Goal: Navigation & Orientation: Find specific page/section

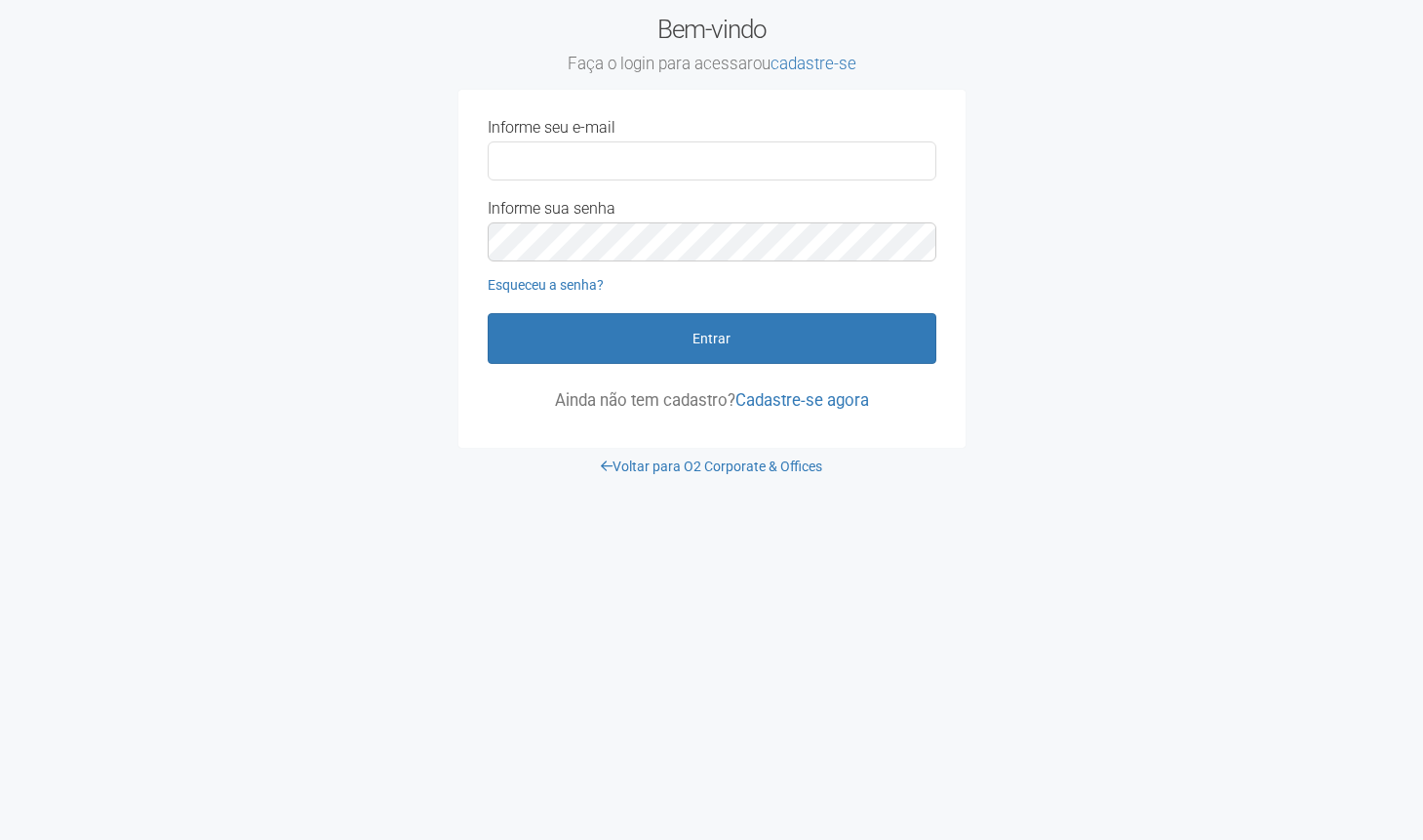
type input "**********"
click at [487, 313] on button "Entrar" at bounding box center [711, 338] width 448 height 51
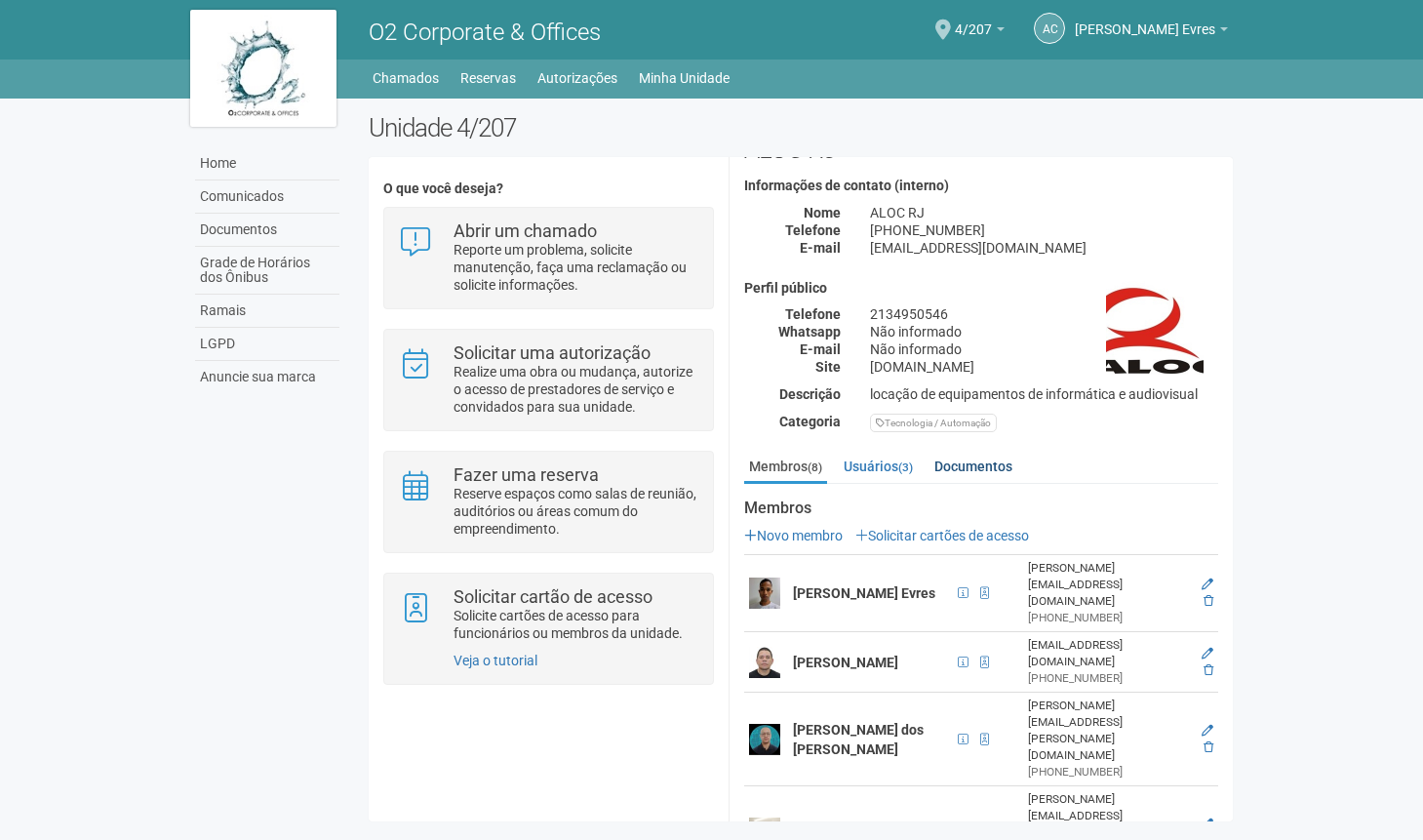
scroll to position [97, 0]
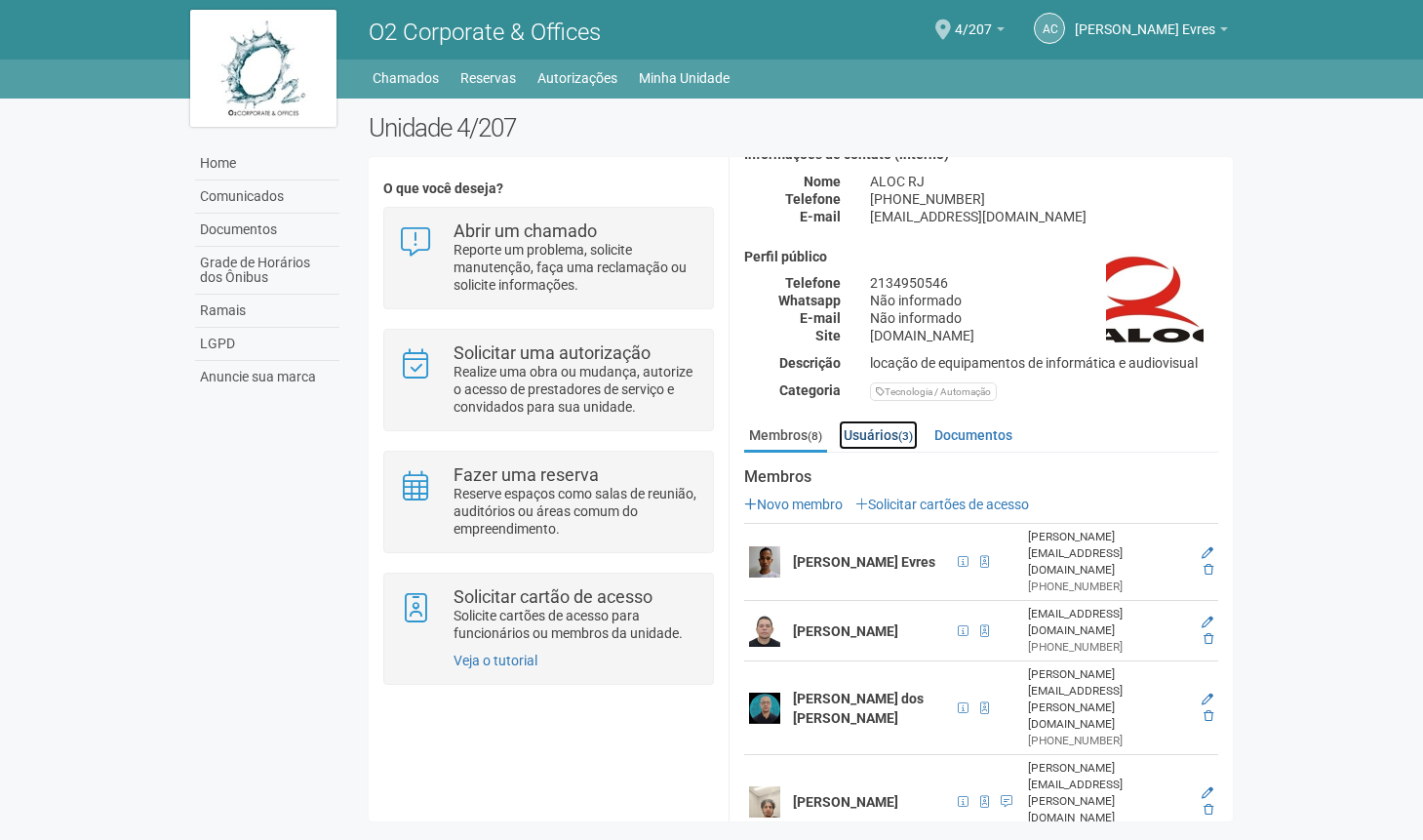
click at [891, 438] on link "Usuários (3)" at bounding box center [878, 434] width 79 height 29
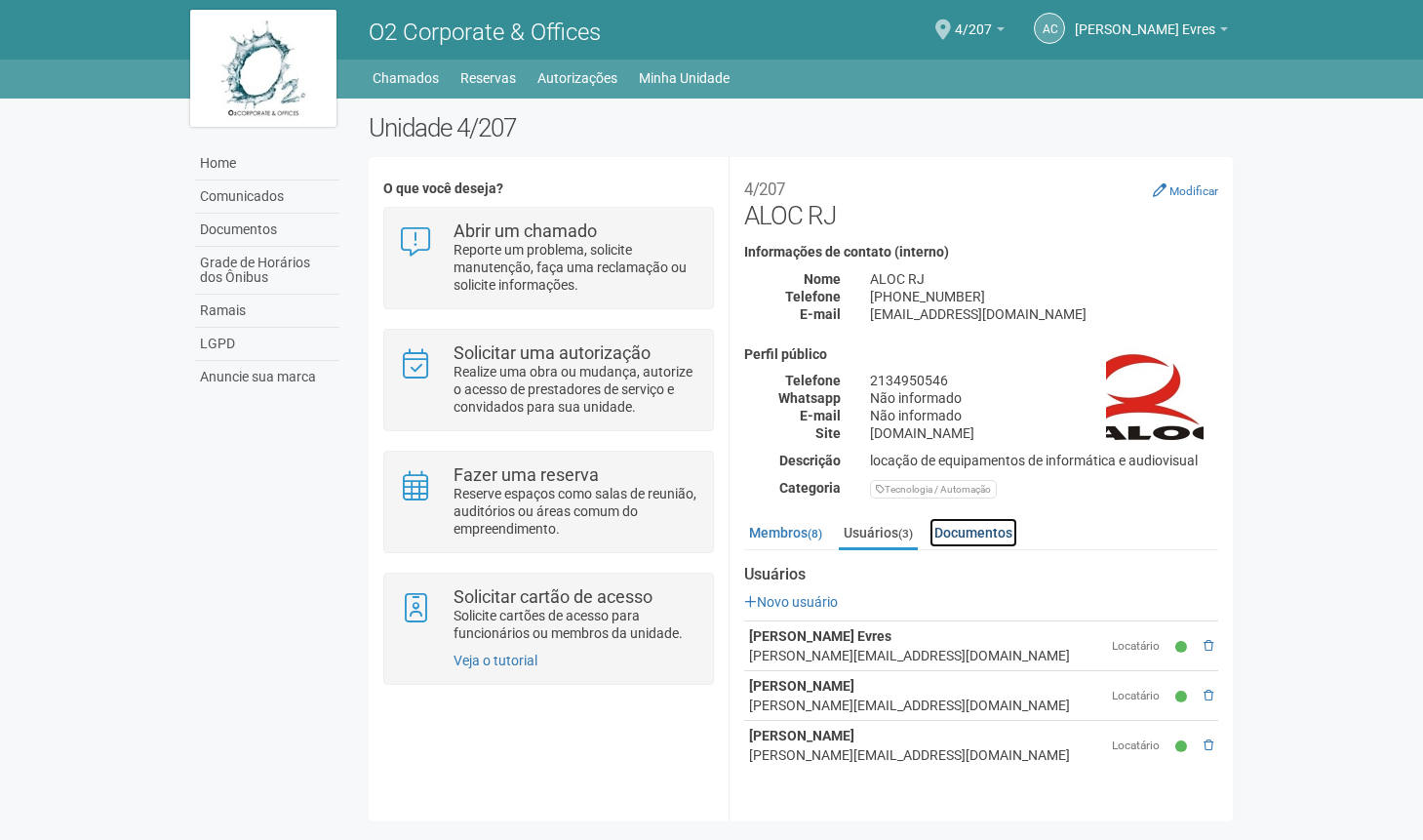
click at [996, 534] on link "Documentos" at bounding box center [974, 532] width 88 height 29
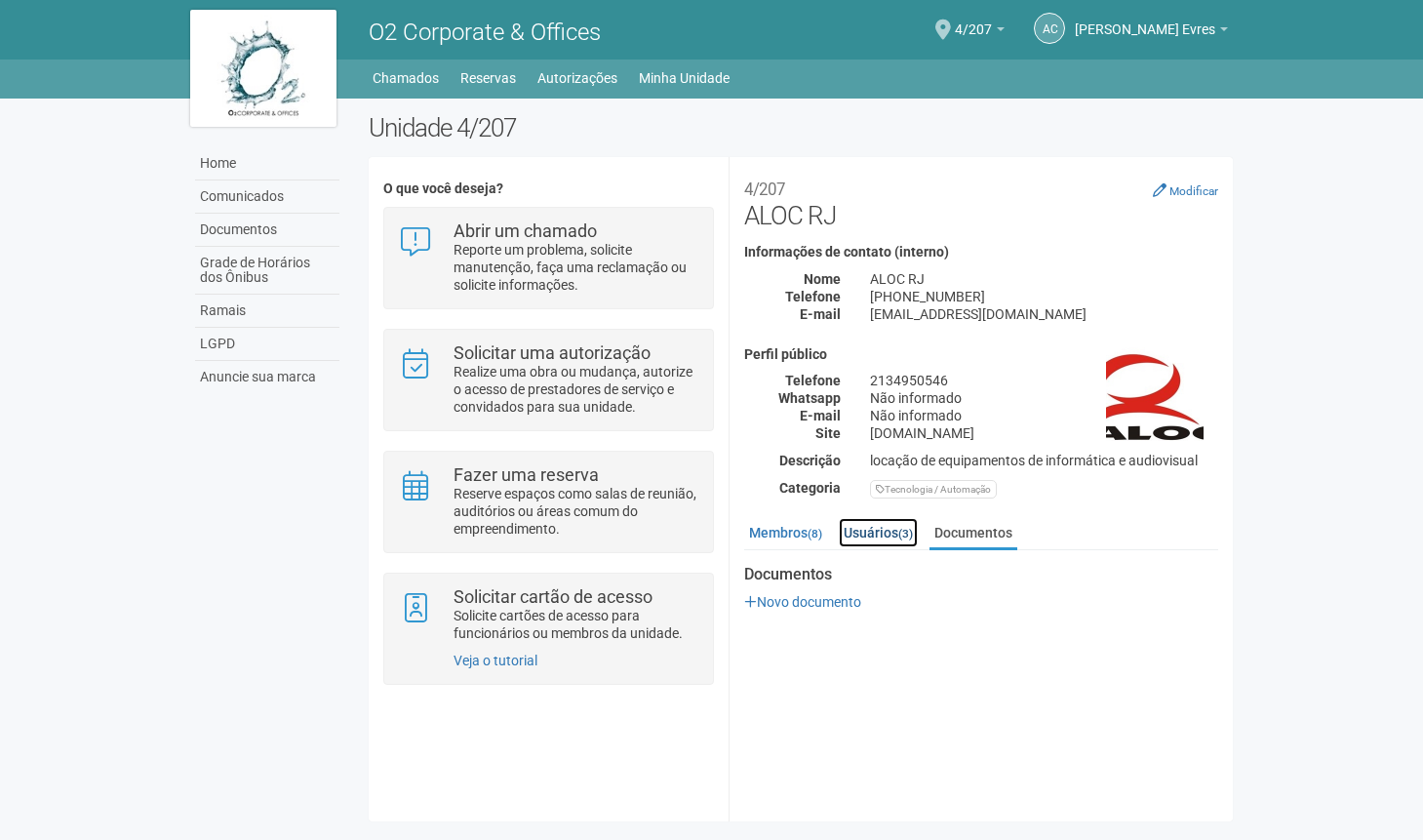
click at [879, 535] on link "Usuários (3)" at bounding box center [878, 532] width 79 height 29
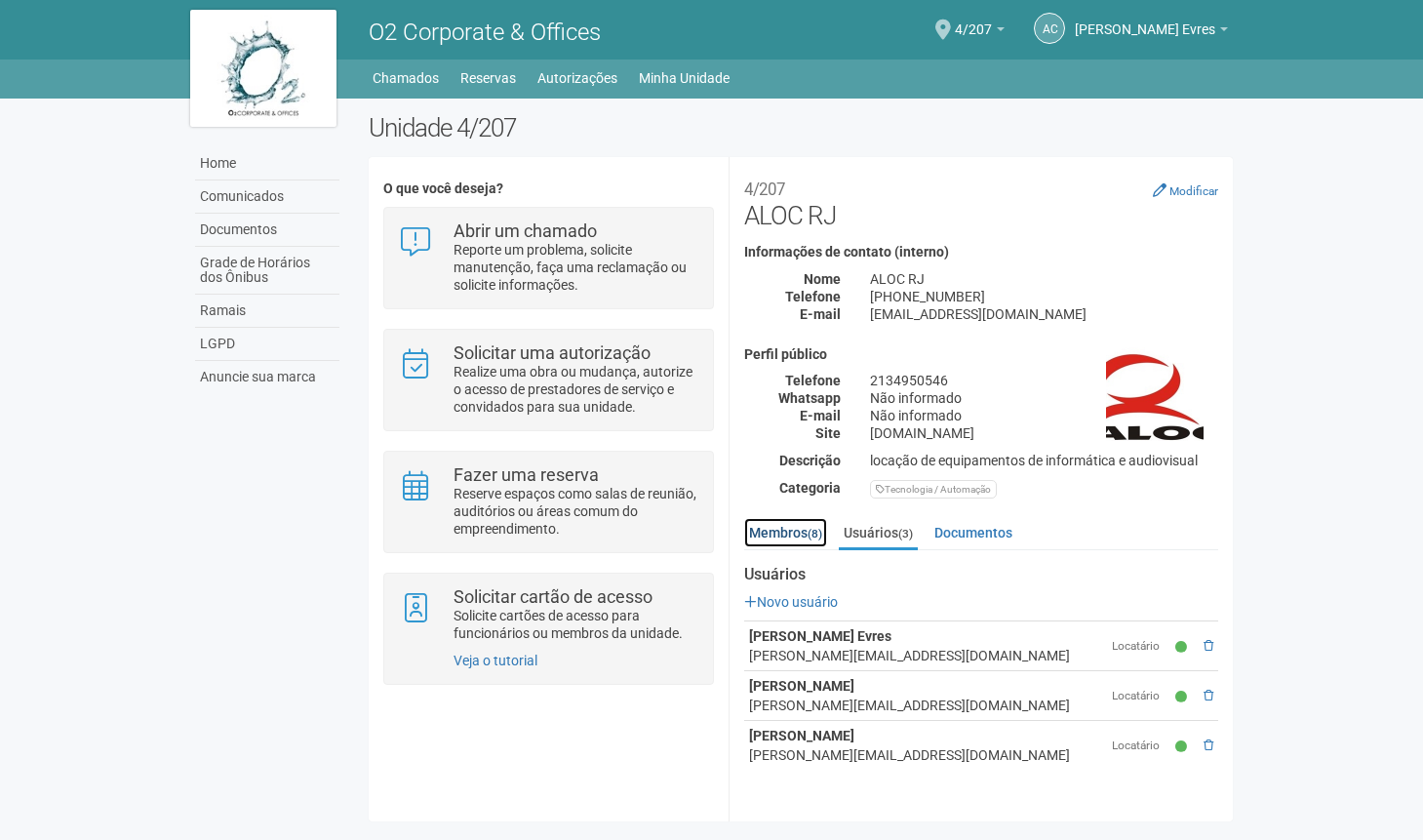
click at [805, 536] on link "Membros (8)" at bounding box center [785, 532] width 83 height 29
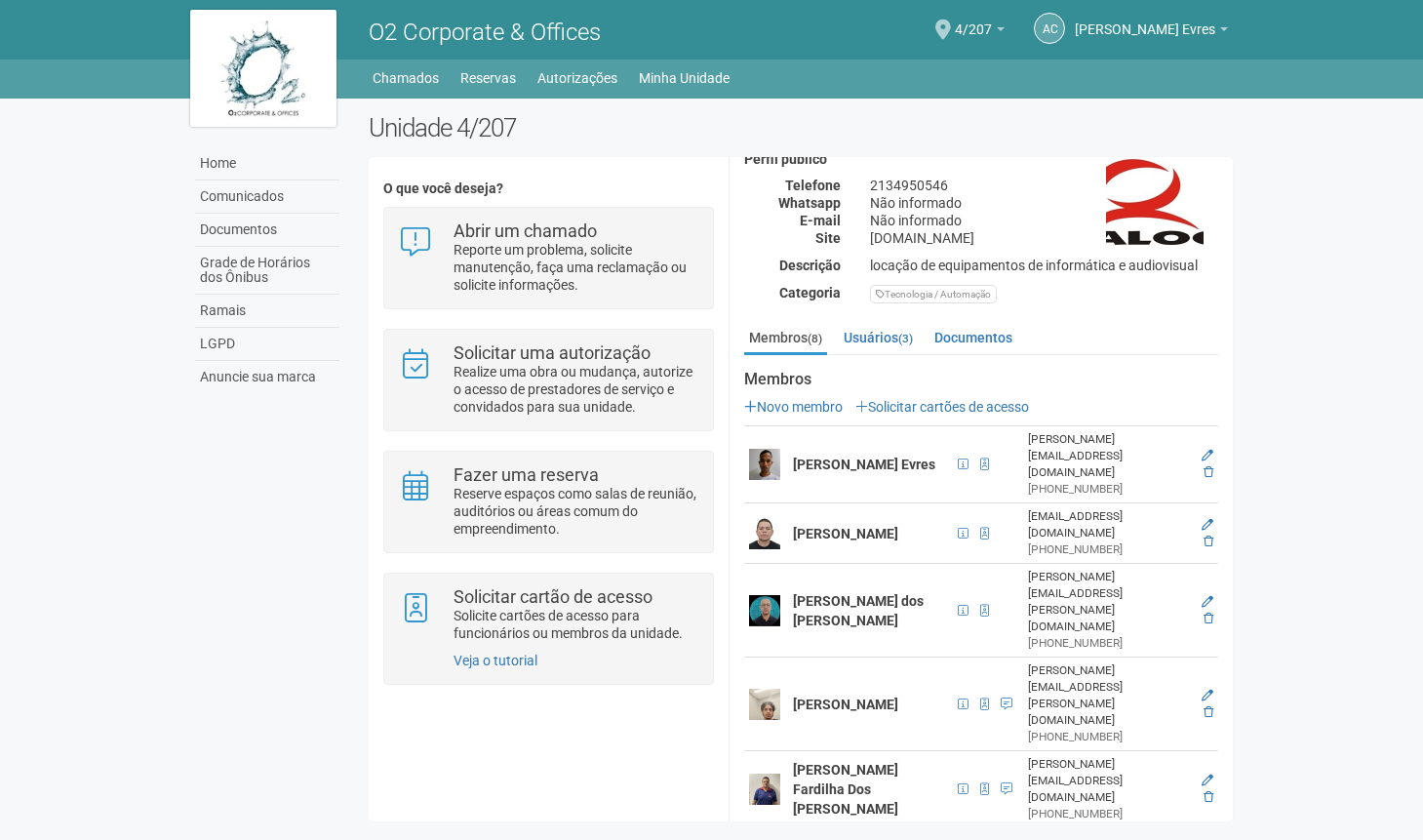
scroll to position [197, 0]
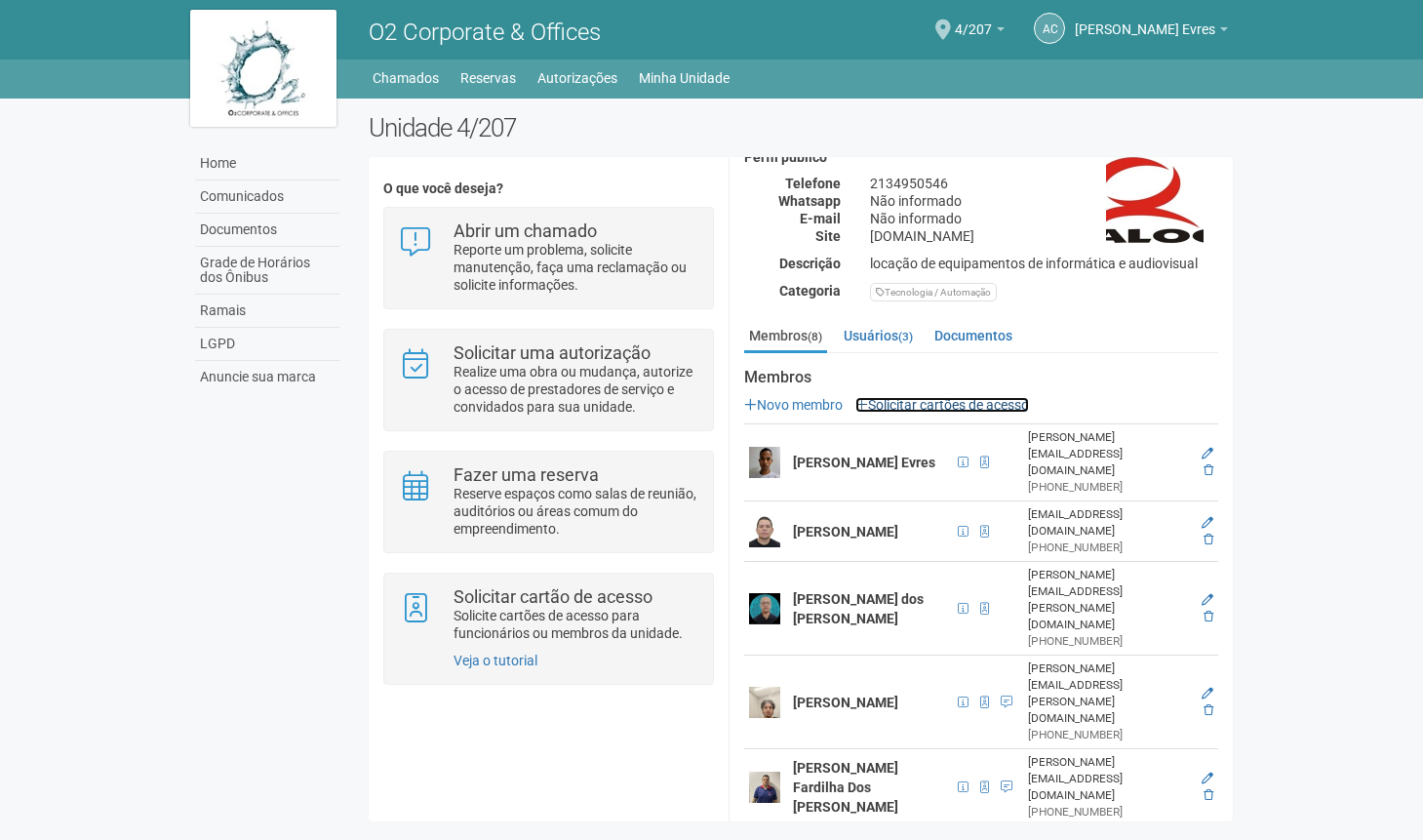
click at [904, 403] on link "Solicitar cartões de acesso" at bounding box center [942, 405] width 174 height 16
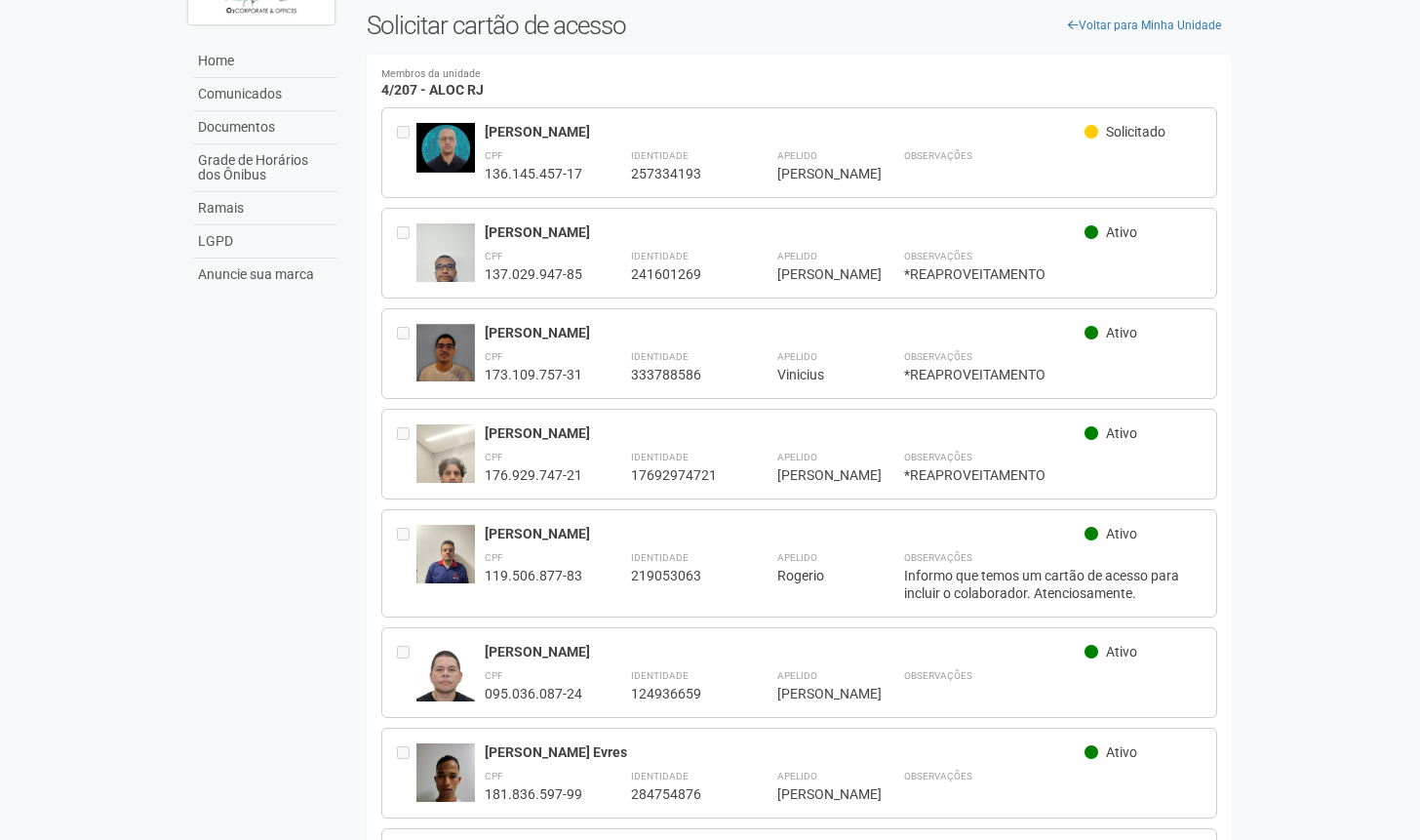
scroll to position [54, 0]
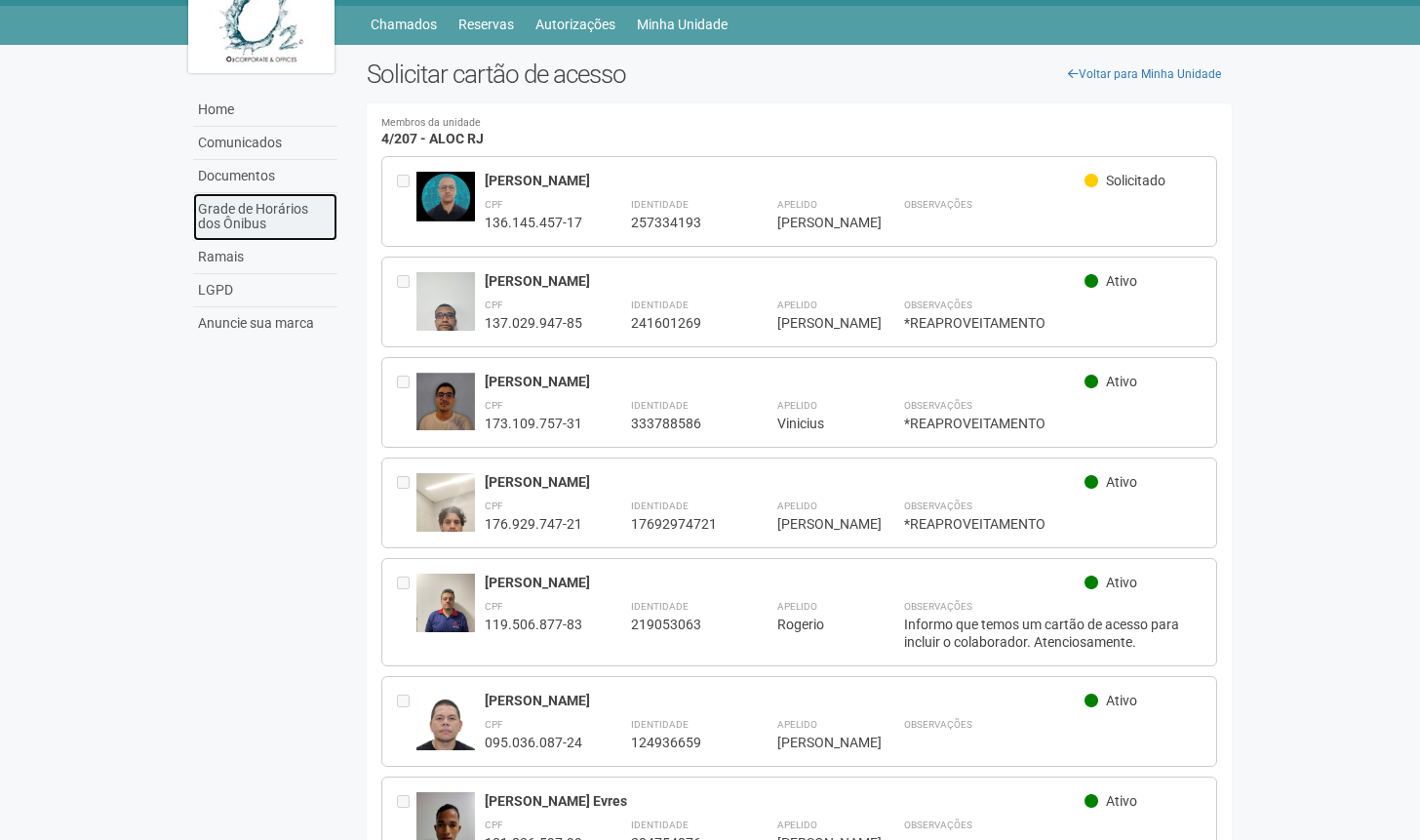
click at [267, 214] on link "Grade de Horários dos Ônibus" at bounding box center [265, 217] width 144 height 48
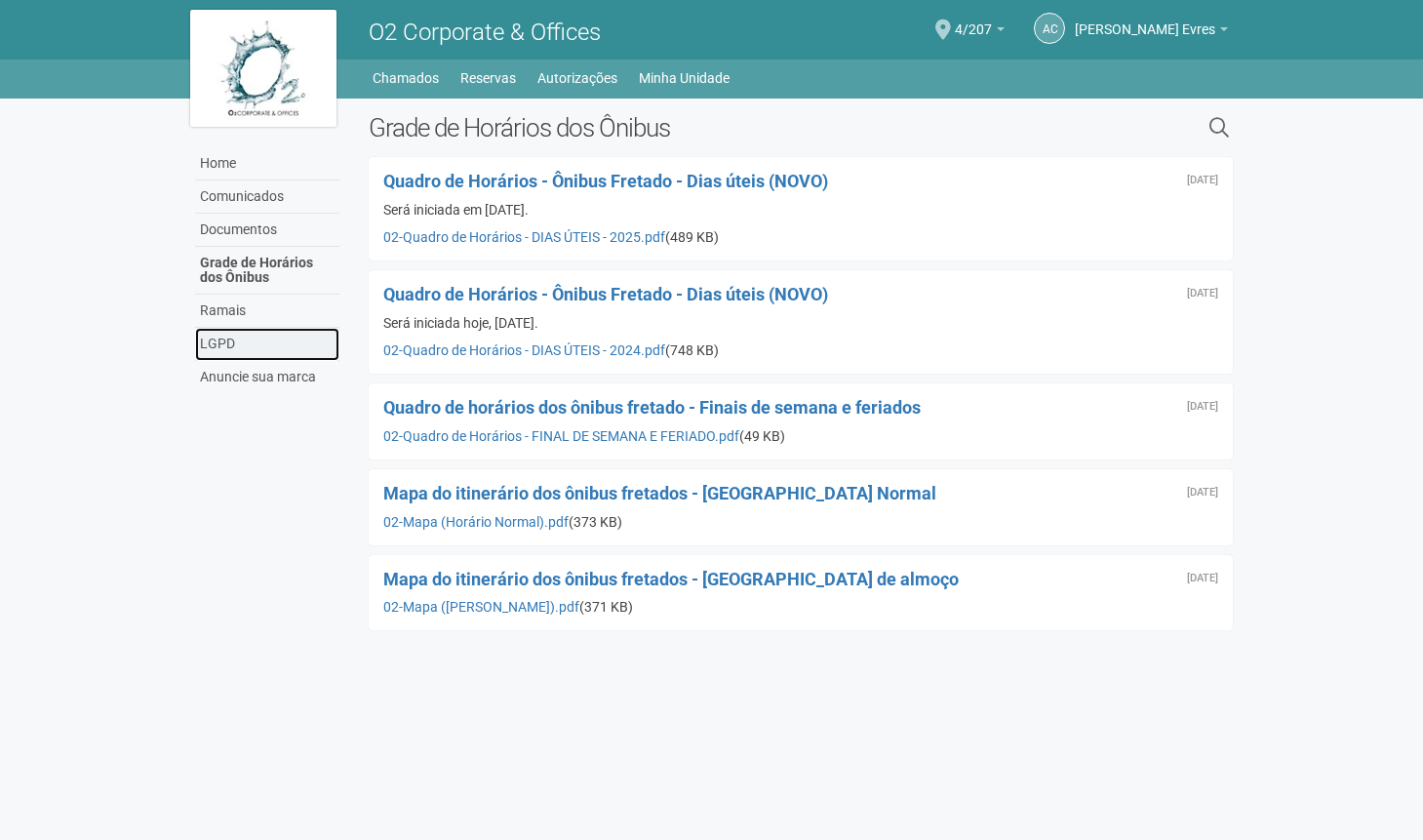
click at [231, 342] on link "LGPD" at bounding box center [267, 344] width 144 height 33
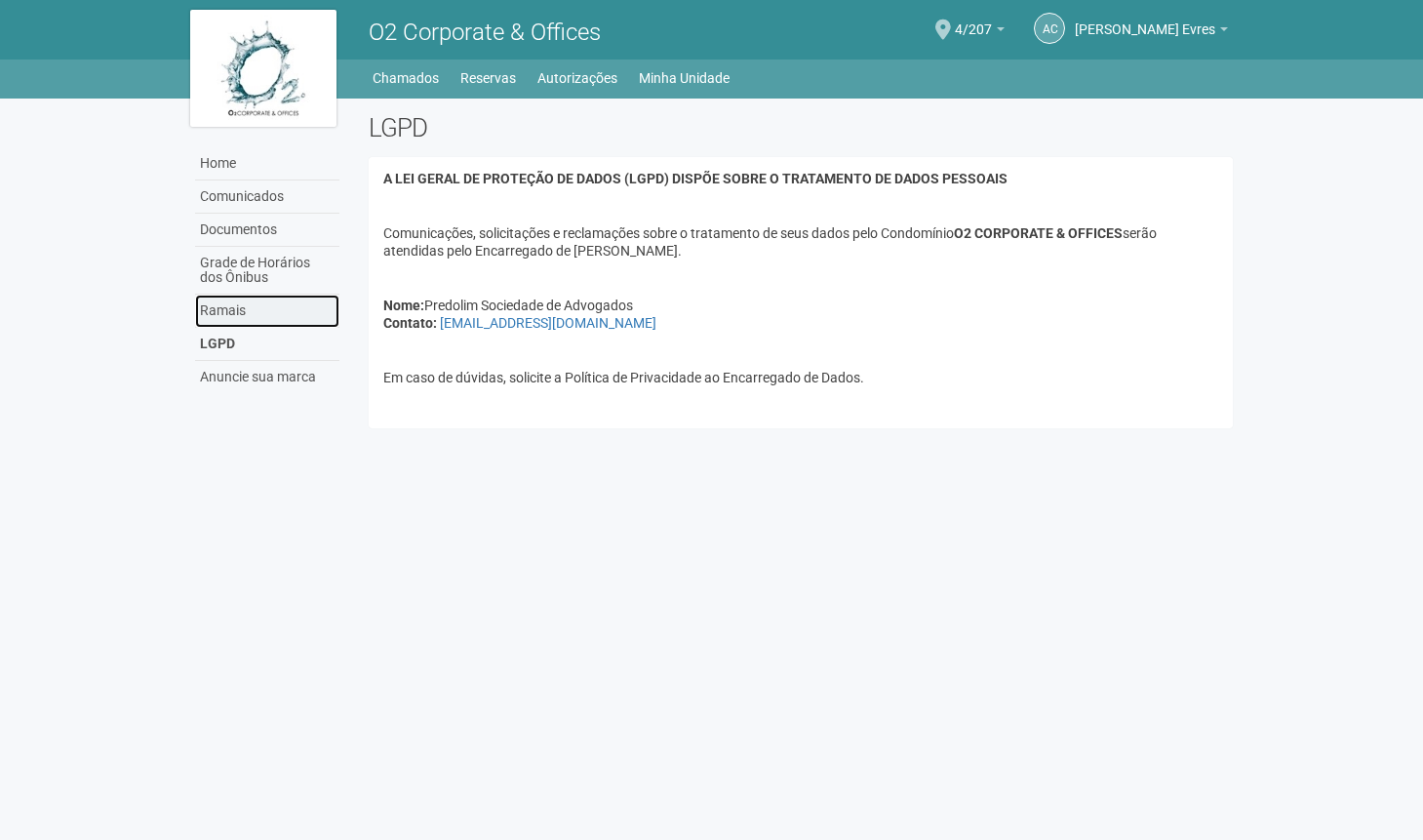
click at [229, 313] on link "Ramais" at bounding box center [267, 310] width 144 height 33
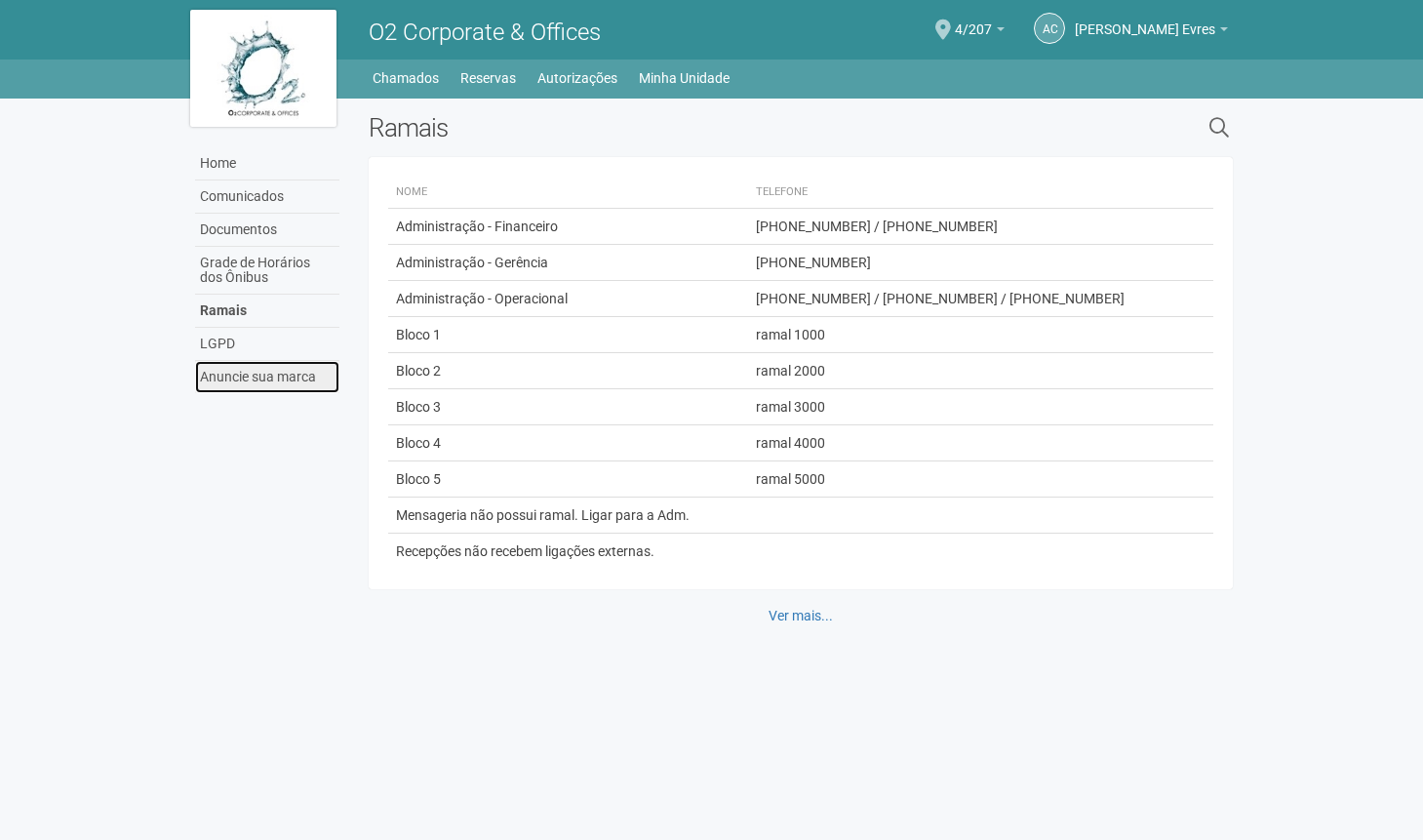
click at [233, 381] on link "Anuncie sua marca" at bounding box center [267, 377] width 144 height 32
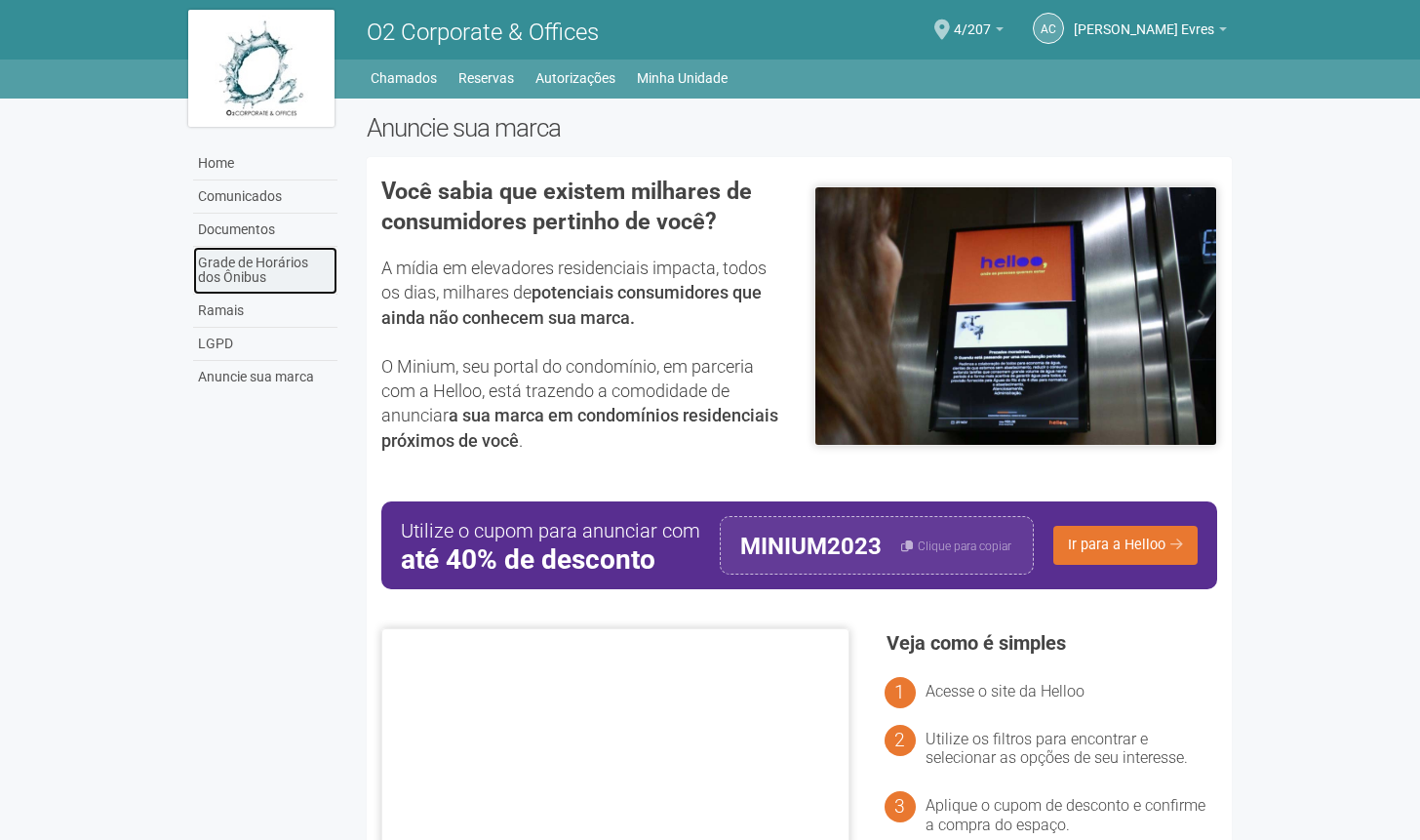
click at [254, 260] on link "Grade de Horários dos Ônibus" at bounding box center [265, 270] width 144 height 48
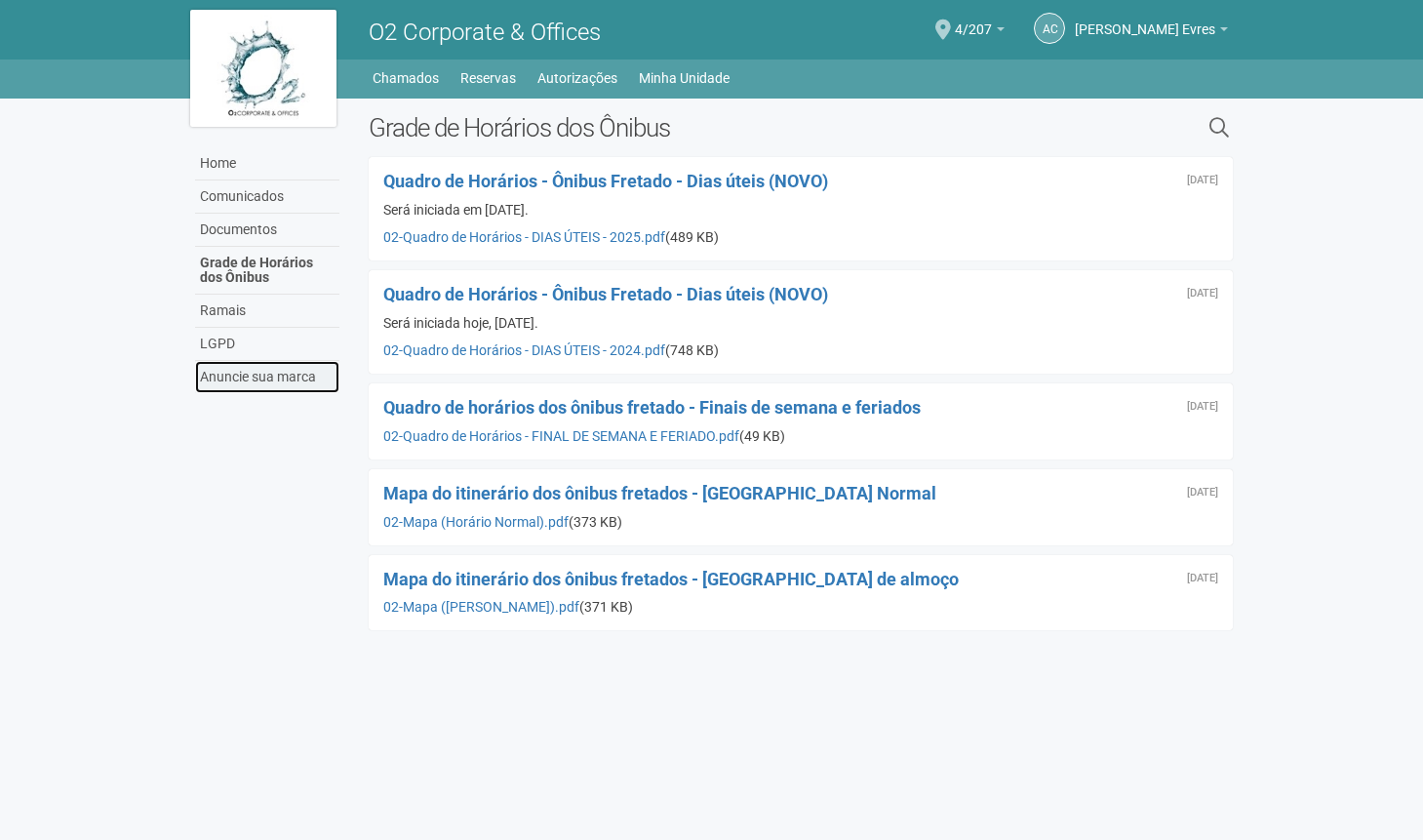
click at [250, 376] on link "Anuncie sua marca" at bounding box center [267, 377] width 144 height 32
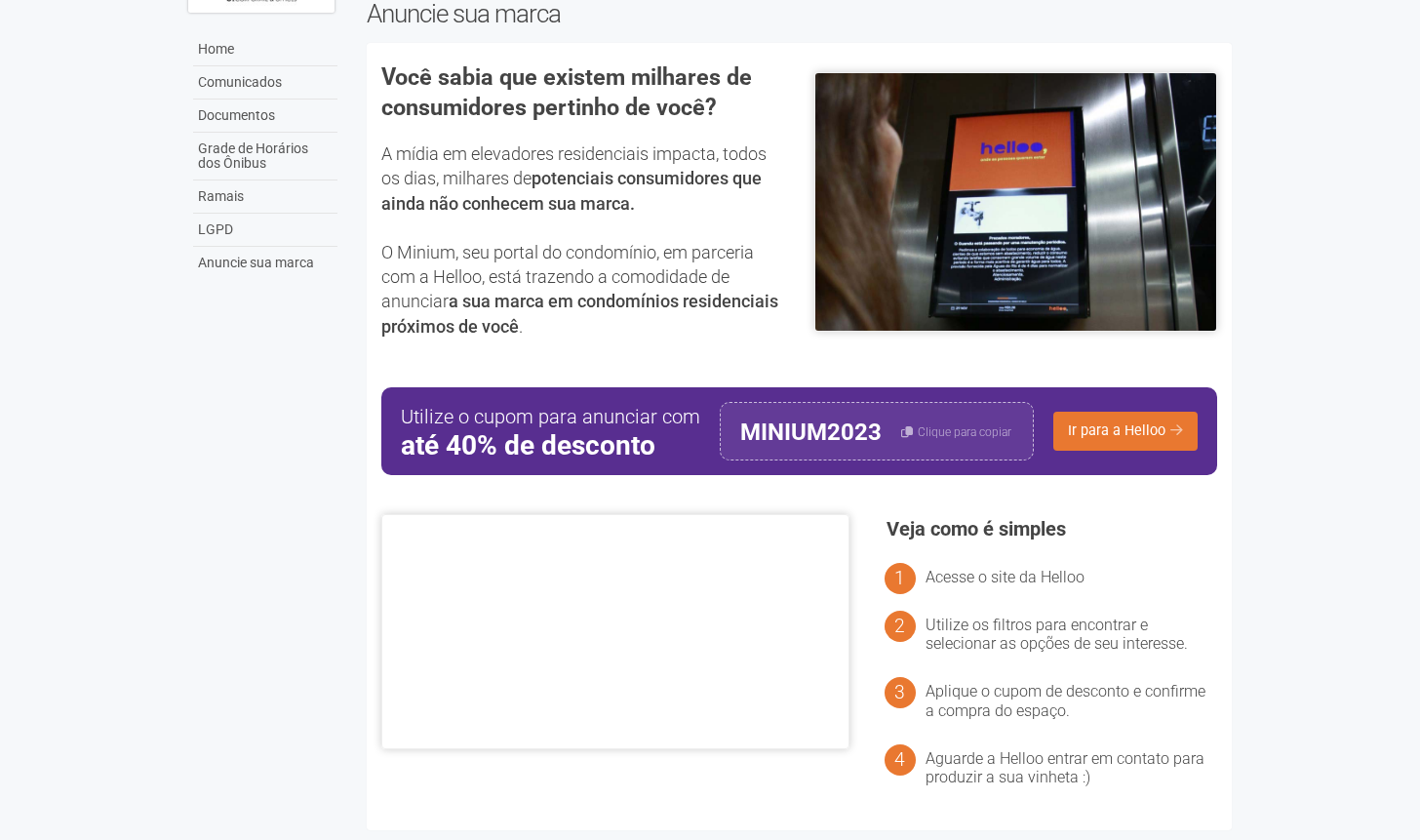
scroll to position [119, 0]
click at [237, 50] on link "Home" at bounding box center [265, 49] width 144 height 33
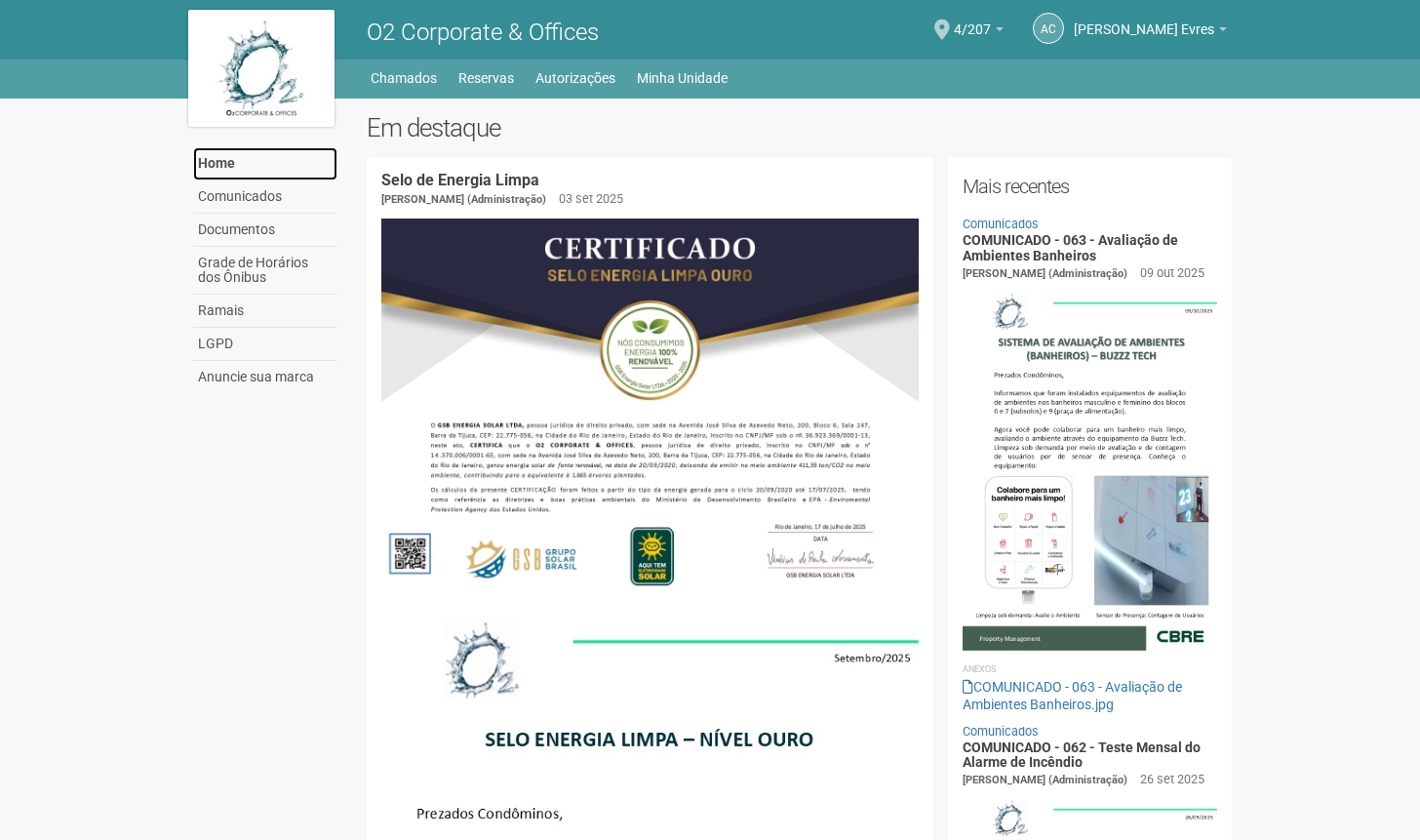
click at [225, 164] on link "Home" at bounding box center [265, 163] width 144 height 33
click at [231, 194] on link "Comunicados" at bounding box center [265, 196] width 144 height 33
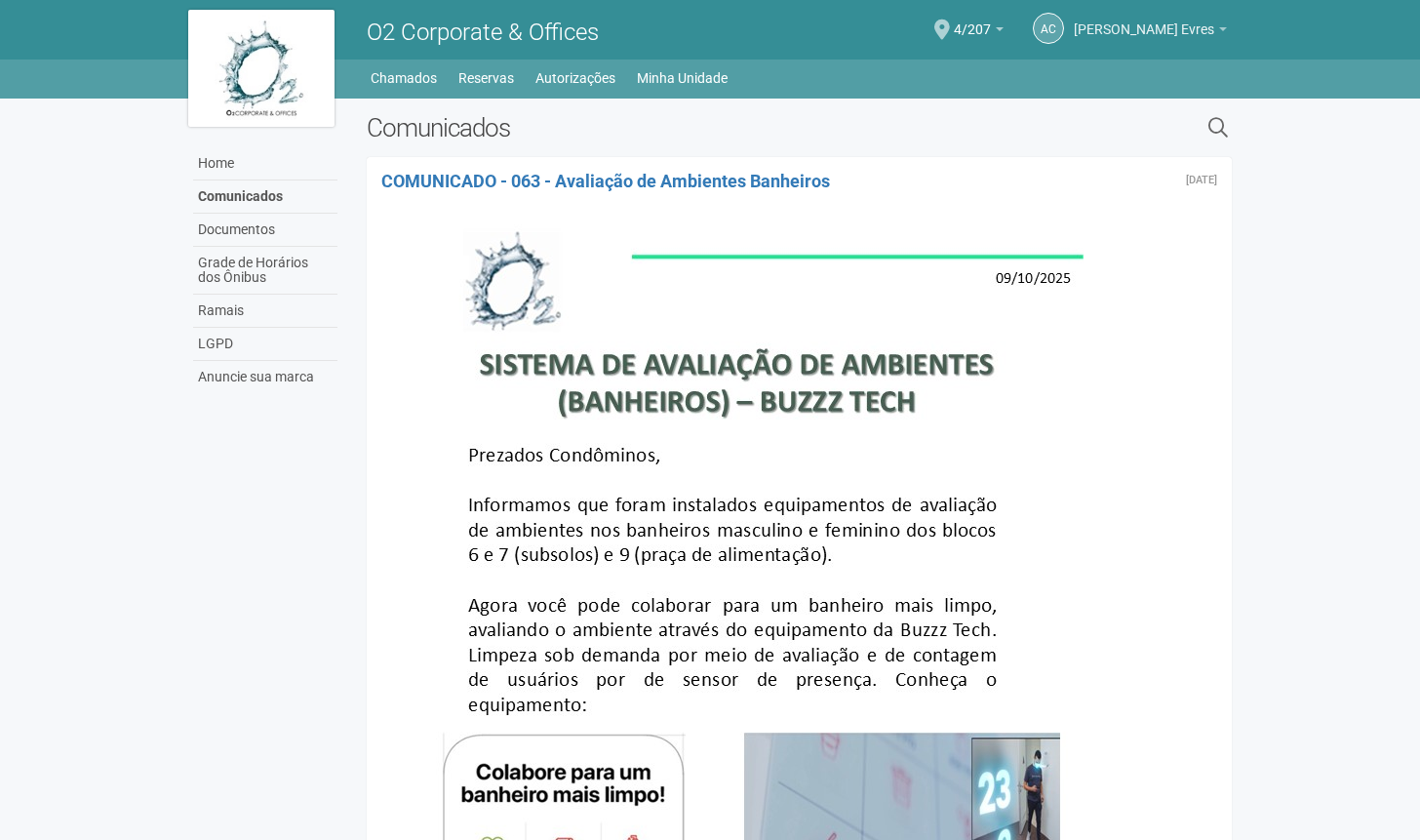
click at [1105, 24] on span "[PERSON_NAME] Evres" at bounding box center [1144, 20] width 140 height 34
